Goal: Use online tool/utility: Utilize a website feature to perform a specific function

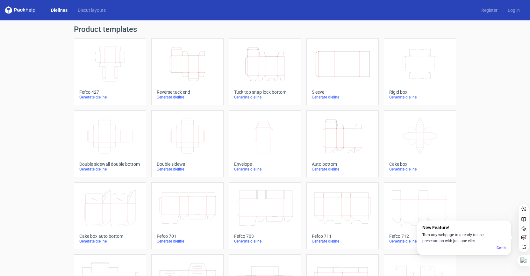
click at [181, 70] on icon "Height Depth Width" at bounding box center [187, 64] width 56 height 36
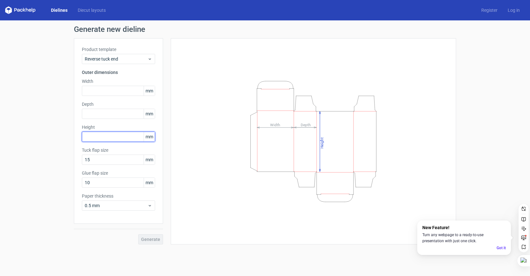
click at [98, 136] on input "text" at bounding box center [118, 137] width 73 height 10
type input "125"
click at [100, 90] on input "text" at bounding box center [118, 91] width 73 height 10
type input "4"
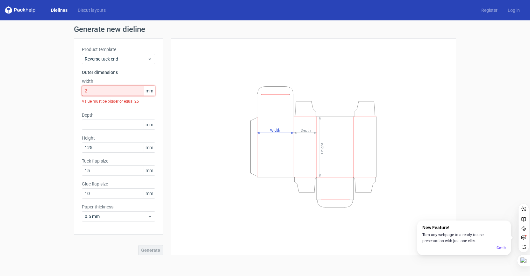
drag, startPoint x: 102, startPoint y: 91, endPoint x: 80, endPoint y: 89, distance: 21.5
click at [80, 89] on div "Product template Reverse tuck end Outer dimensions Width 2 mm Value must be big…" at bounding box center [118, 136] width 89 height 196
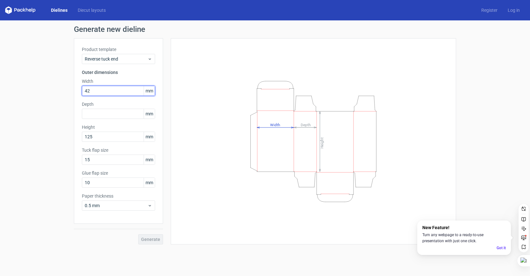
type input "42"
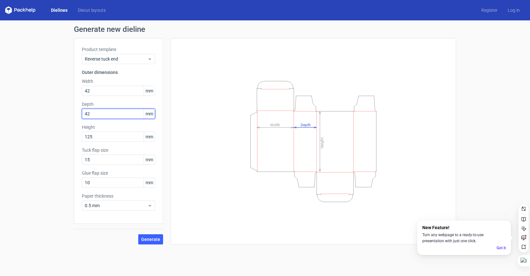
type input "42"
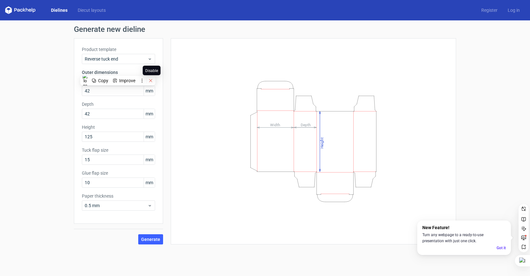
click at [151, 81] on icon at bounding box center [151, 80] width 4 height 4
click at [153, 80] on icon at bounding box center [151, 80] width 4 height 4
click at [175, 100] on div "Height Depth Width" at bounding box center [314, 141] width 286 height 206
